Goal: Navigation & Orientation: Find specific page/section

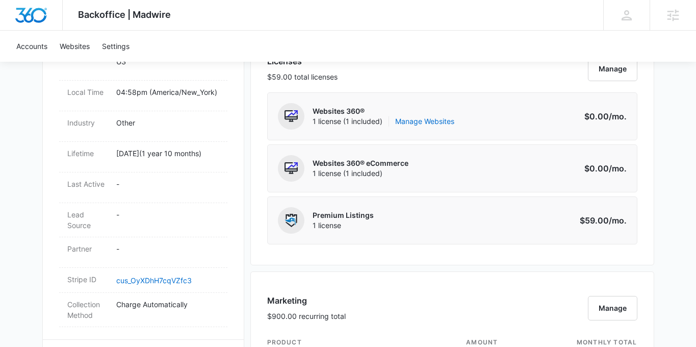
scroll to position [441, 0]
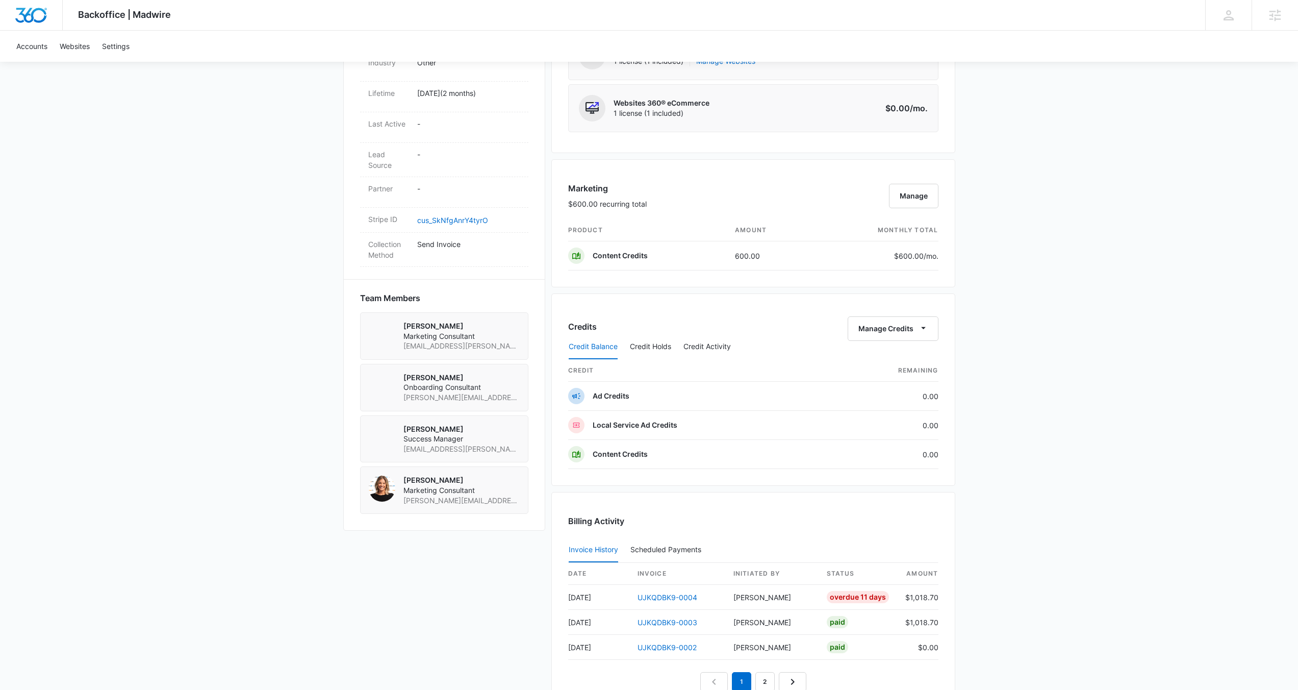
scroll to position [667, 0]
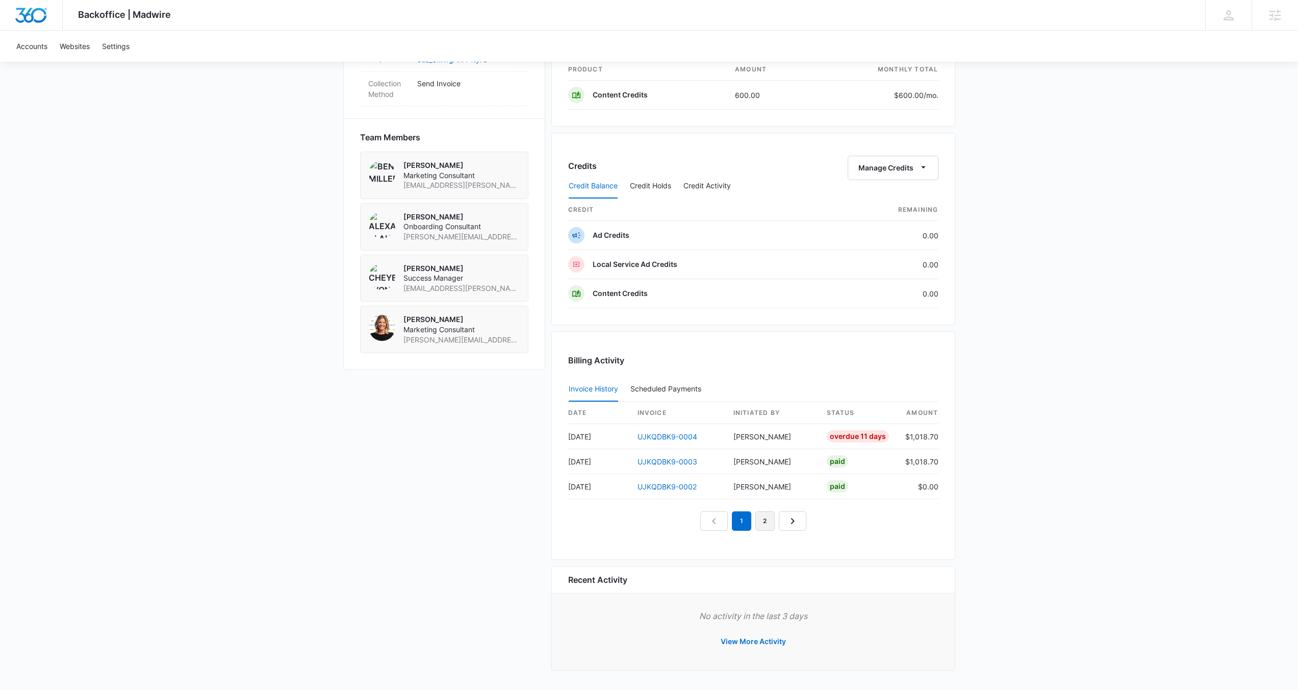
click at [768, 517] on link "2" at bounding box center [764, 520] width 19 height 19
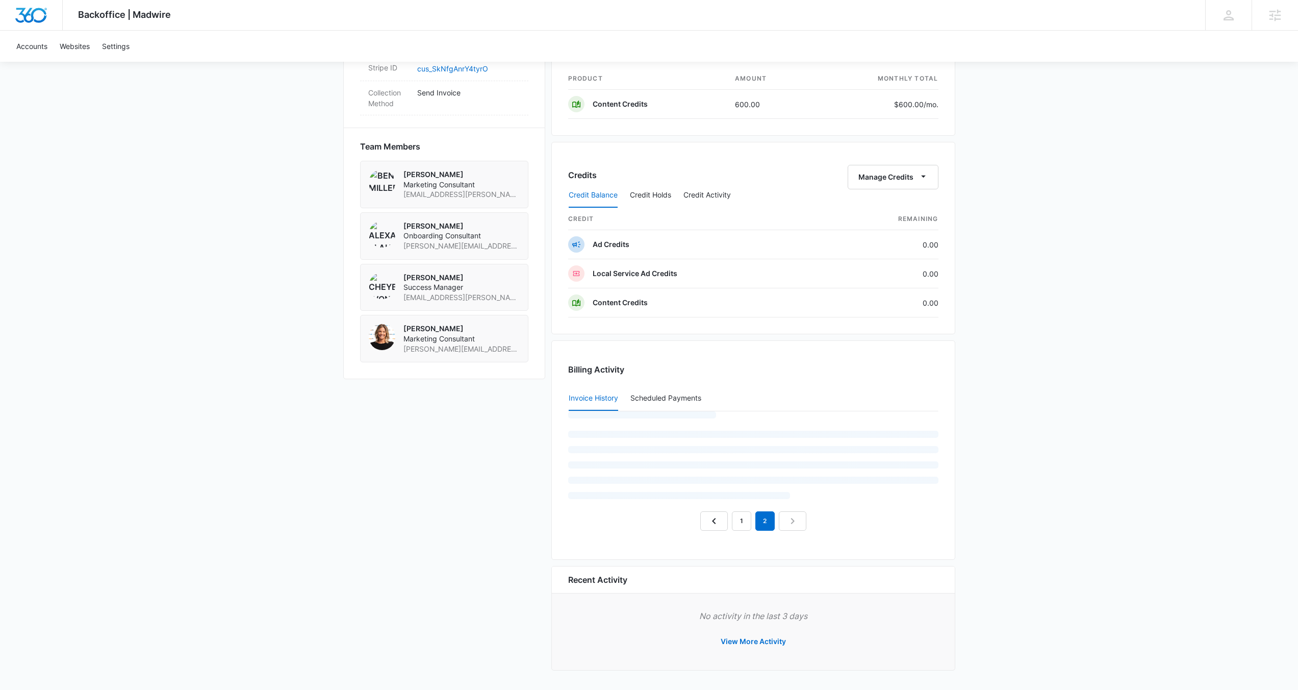
scroll to position [617, 0]
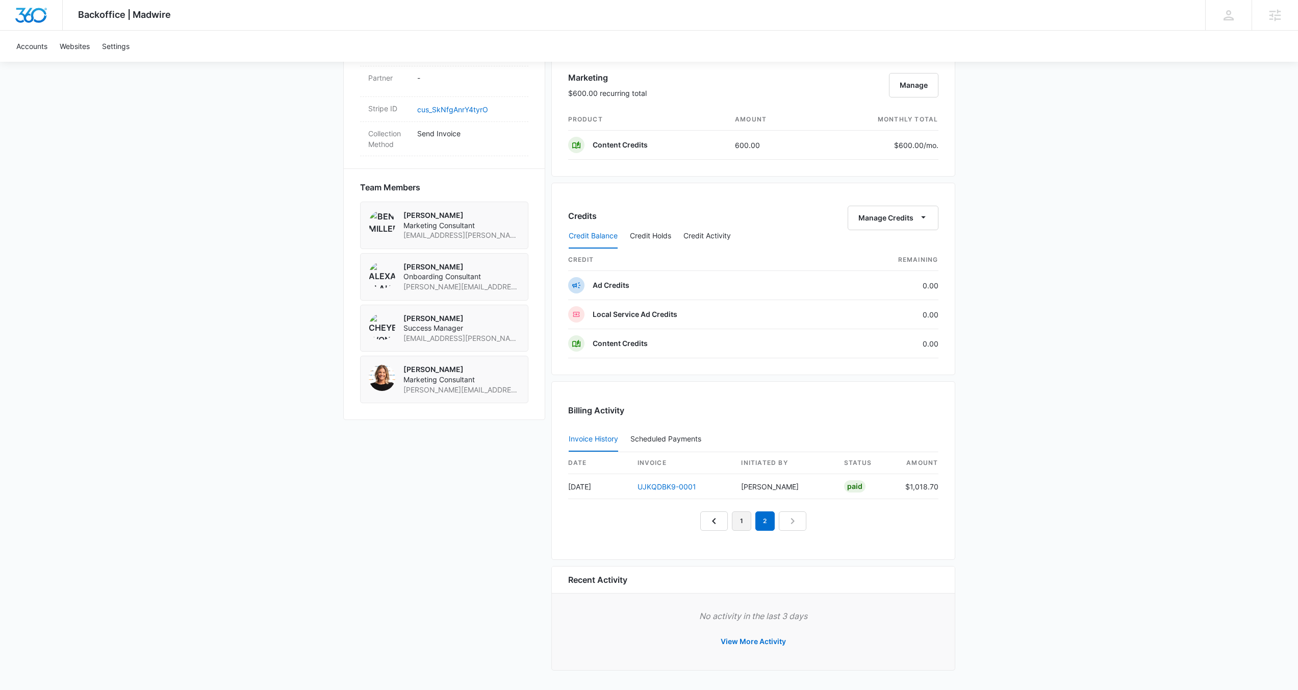
click at [740, 519] on link "1" at bounding box center [741, 520] width 19 height 19
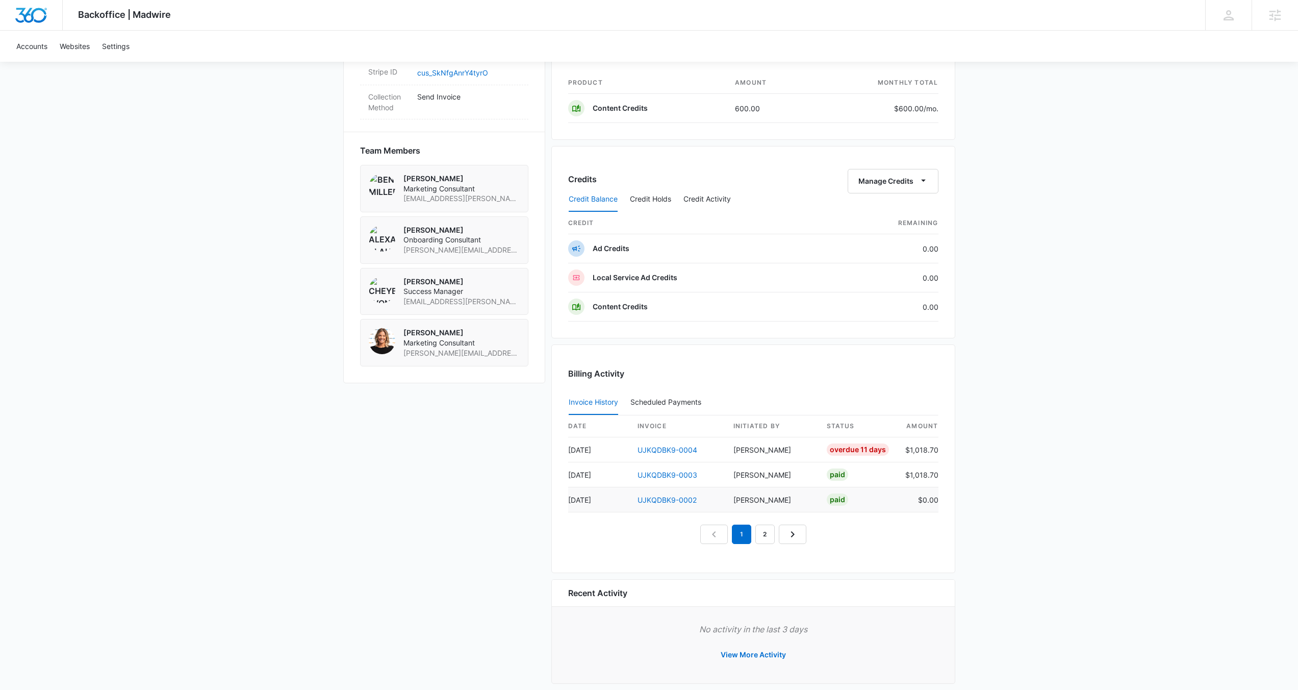
scroll to position [667, 0]
